Goal: Contribute content

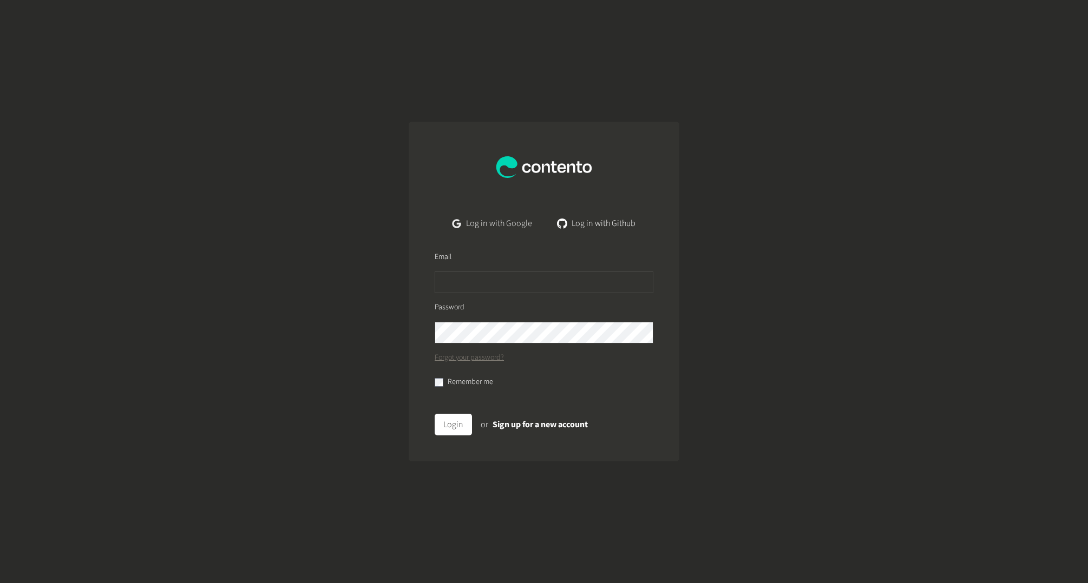
click at [502, 224] on link "Log in with Google" at bounding box center [492, 224] width 97 height 22
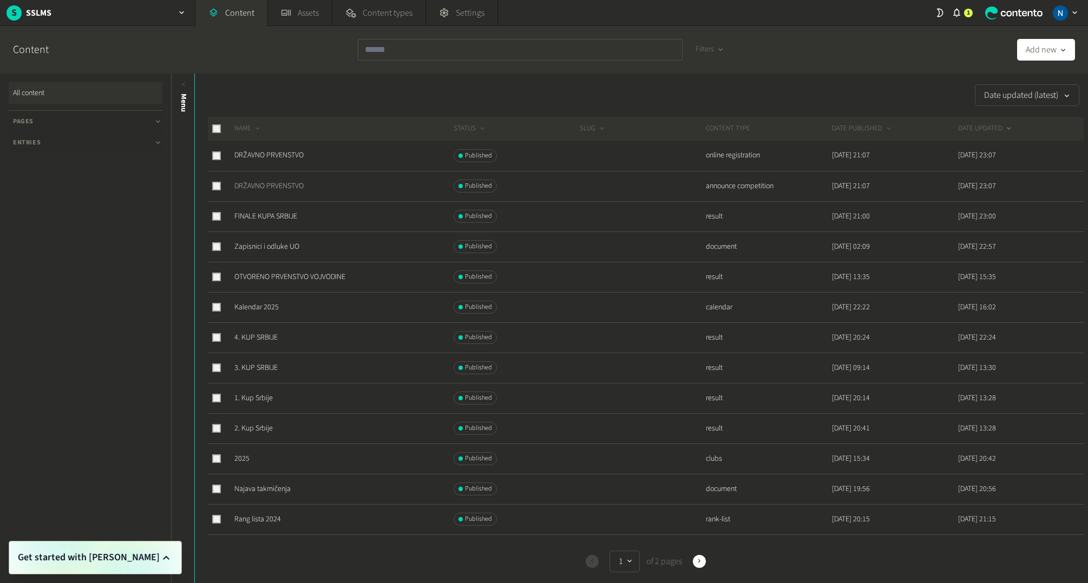
click at [276, 187] on link "DRŽAVNO PRVENSTVO" at bounding box center [268, 186] width 69 height 11
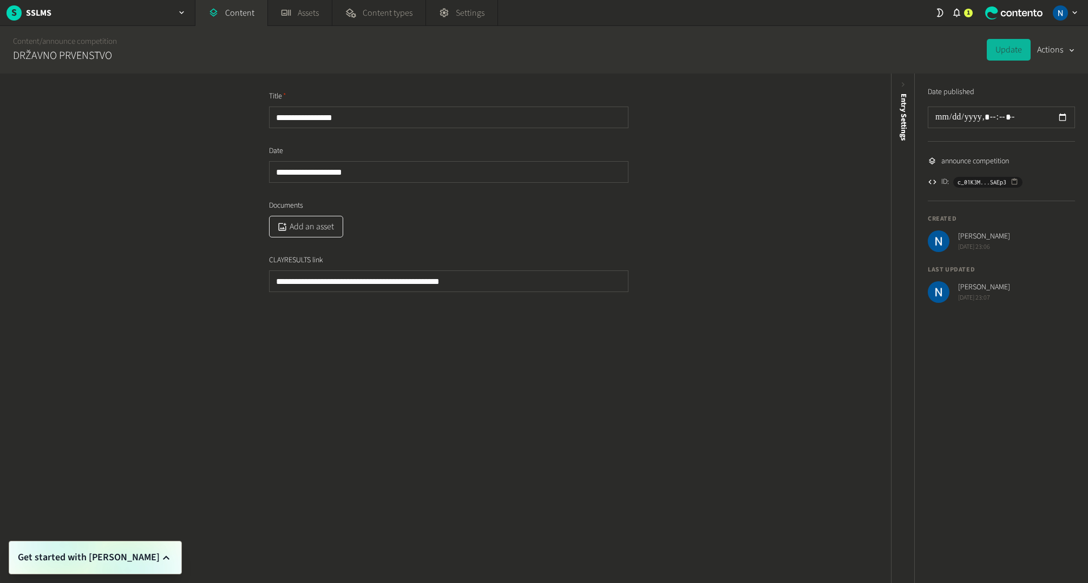
click at [290, 227] on button "Add an asset" at bounding box center [306, 227] width 74 height 22
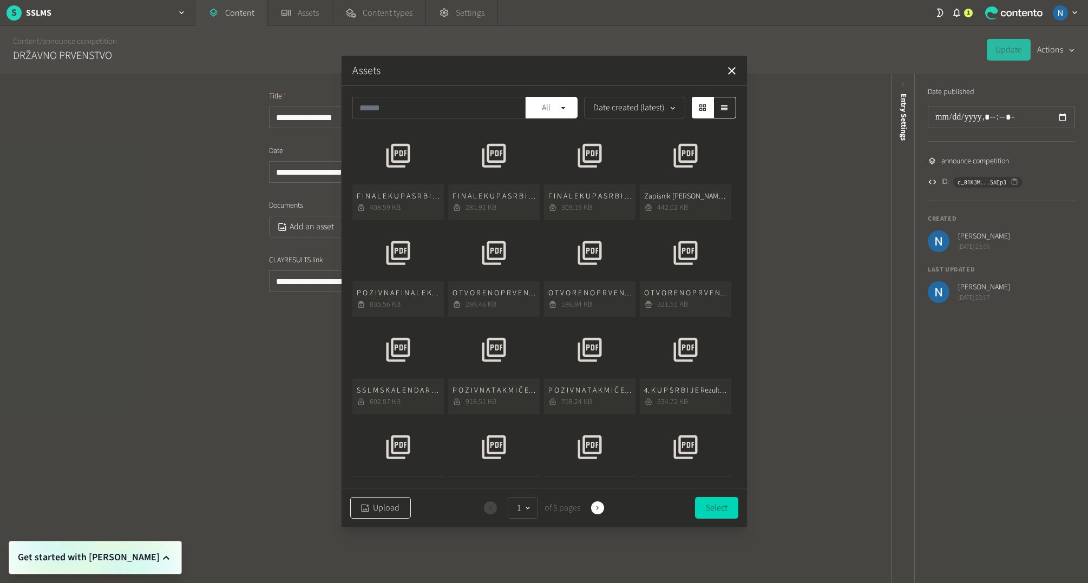
click at [380, 501] on button "Upload" at bounding box center [380, 508] width 61 height 22
click at [374, 142] on button "P O Z I V N A T A K M I Č E N J E D P S U Strelac Gajdobra 941.79 KB" at bounding box center [397, 173] width 91 height 93
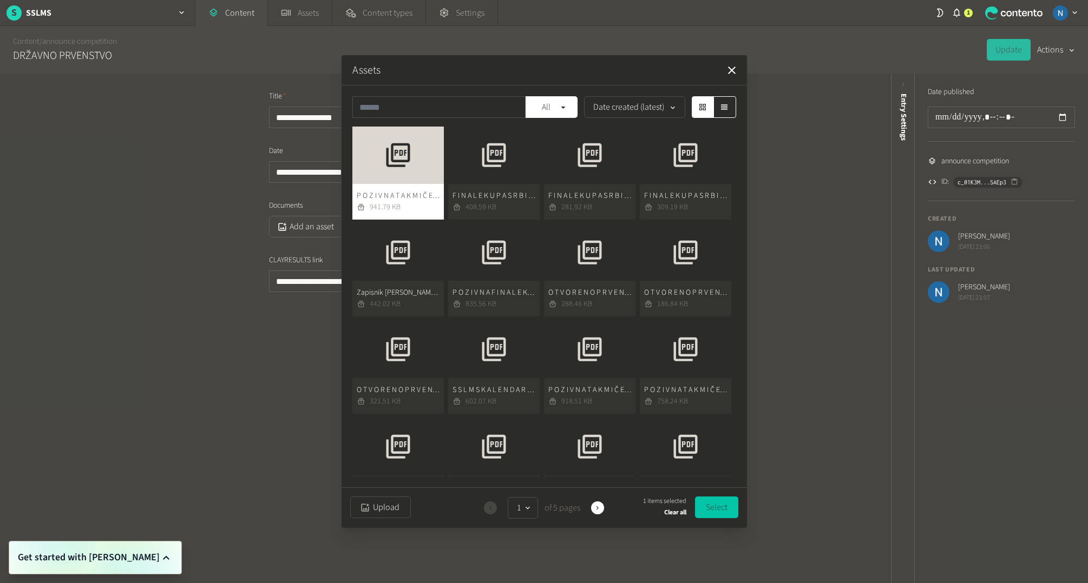
click at [718, 506] on button "Select" at bounding box center [716, 508] width 43 height 22
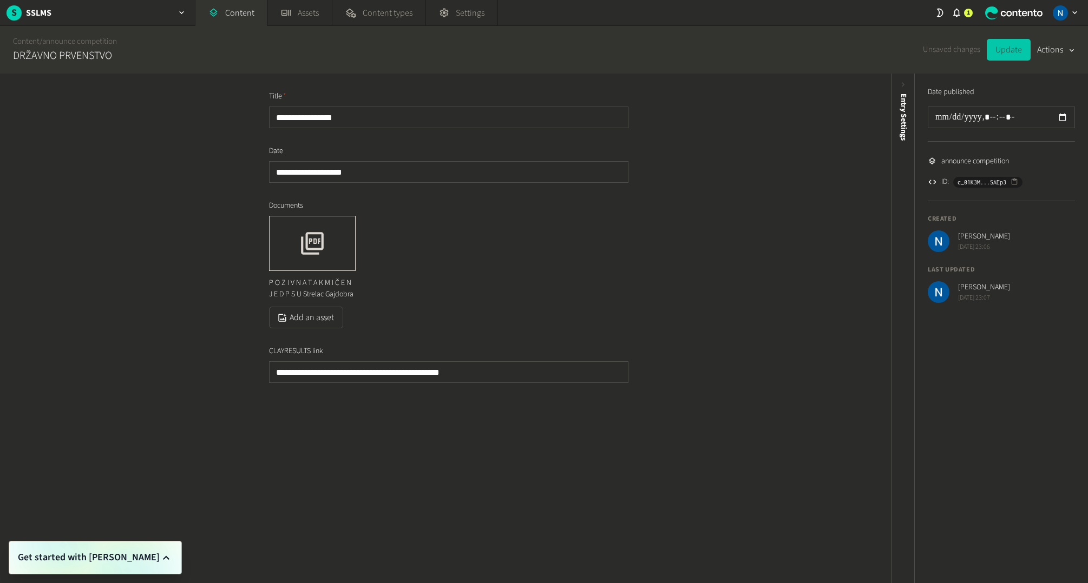
click at [1016, 52] on button "Update" at bounding box center [1009, 50] width 44 height 22
